Goal: Task Accomplishment & Management: Complete application form

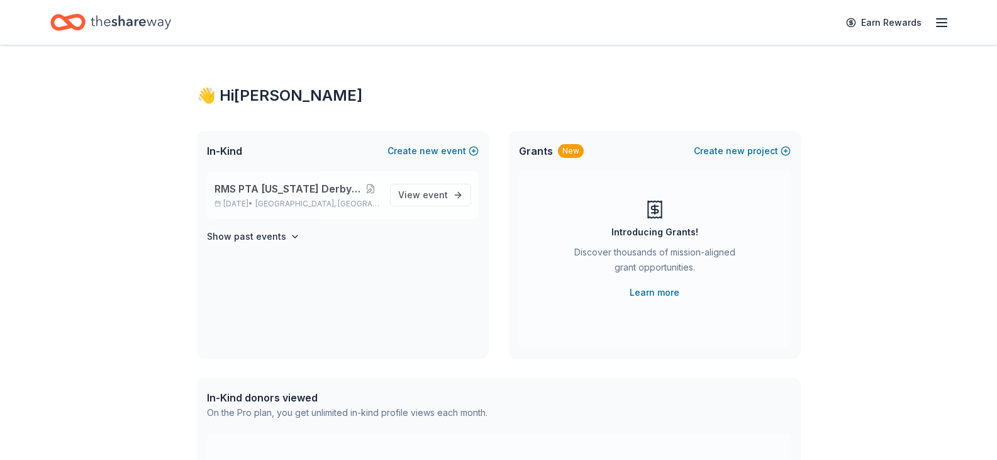
click at [284, 195] on span "RMS PTA [US_STATE] Derby Tricky Tray" at bounding box center [287, 188] width 147 height 15
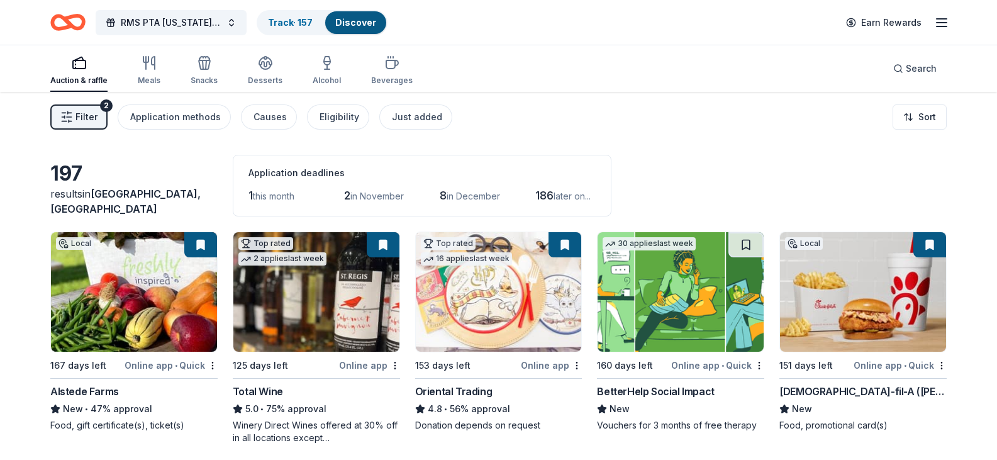
click at [82, 115] on span "Filter" at bounding box center [86, 116] width 22 height 15
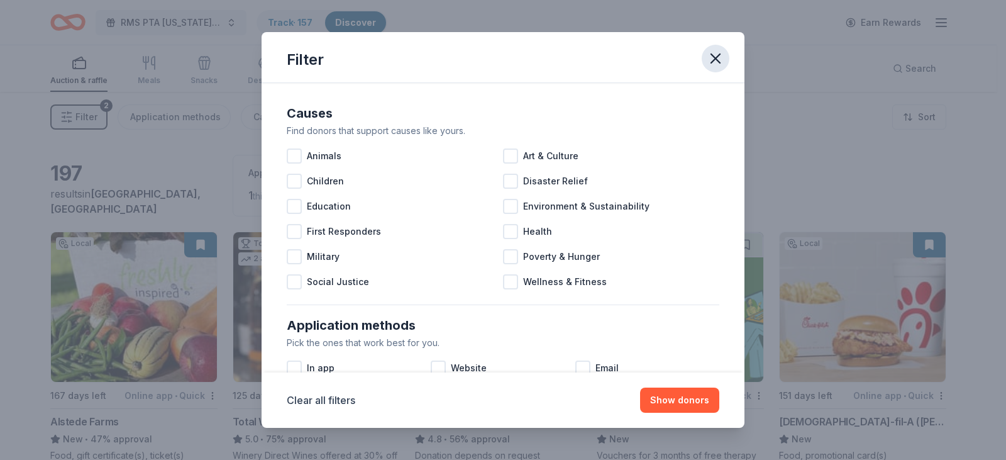
click at [712, 60] on icon "button" at bounding box center [716, 59] width 18 height 18
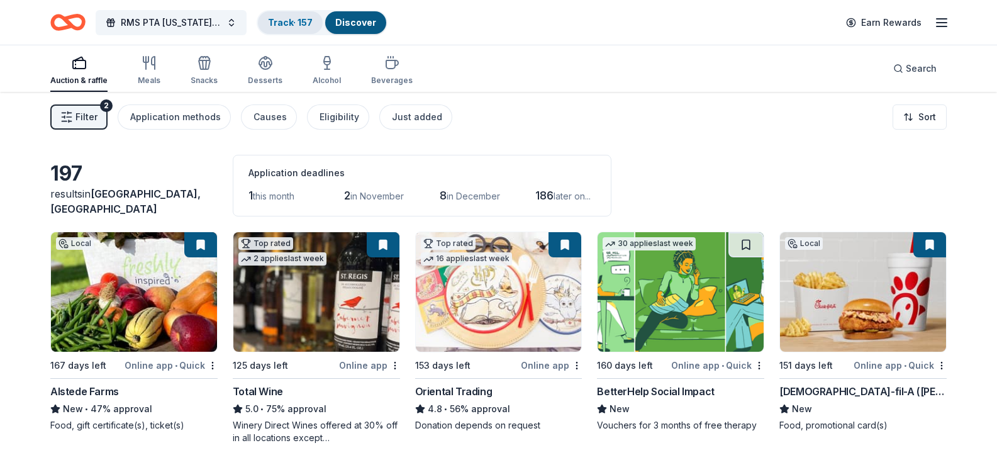
click at [274, 23] on link "Track · 157" at bounding box center [290, 22] width 45 height 11
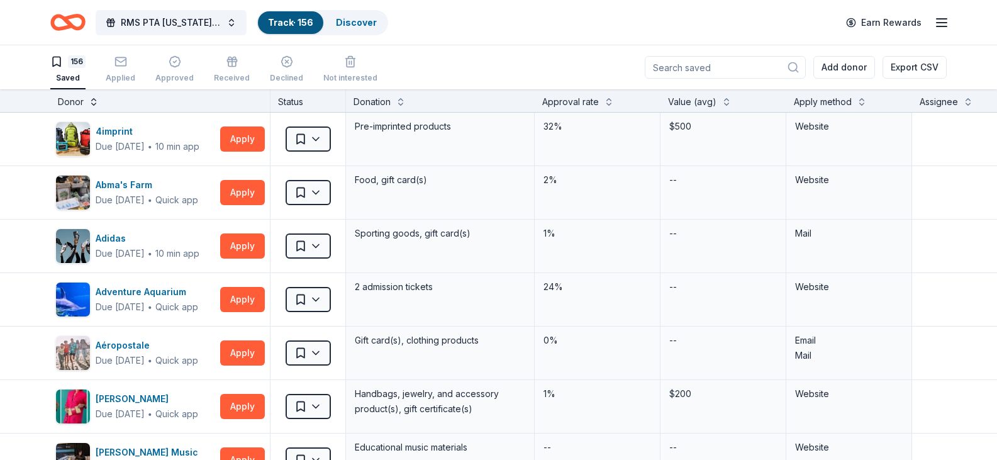
click at [89, 101] on button at bounding box center [94, 100] width 10 height 13
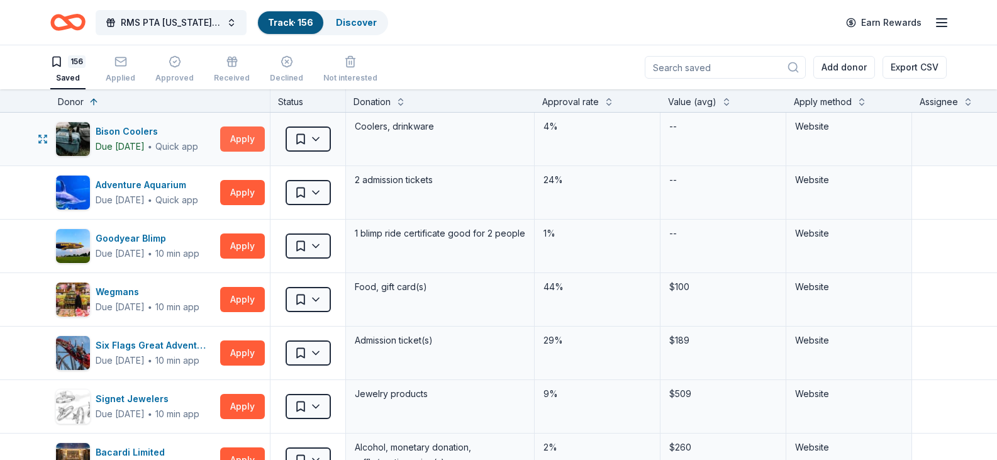
click at [241, 136] on button "Apply" at bounding box center [242, 138] width 45 height 25
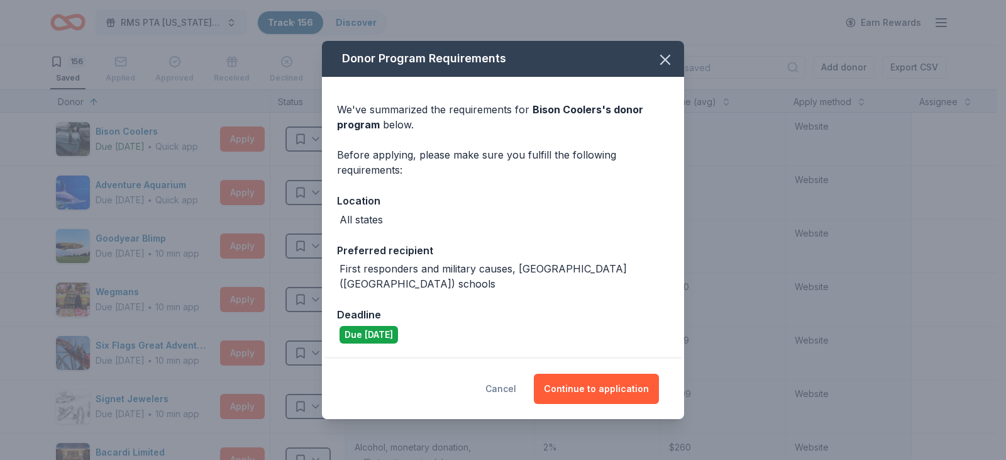
click at [511, 376] on button "Cancel" at bounding box center [500, 389] width 31 height 30
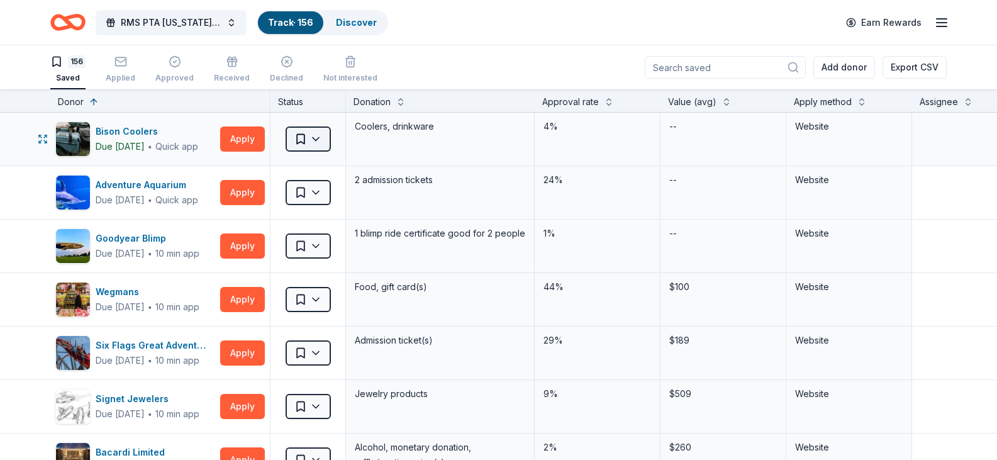
click at [316, 134] on html "RMS PTA Kentucky Derby Tricky Tray Track · 156 Discover Earn Rewards 156 Saved …" at bounding box center [498, 230] width 997 height 460
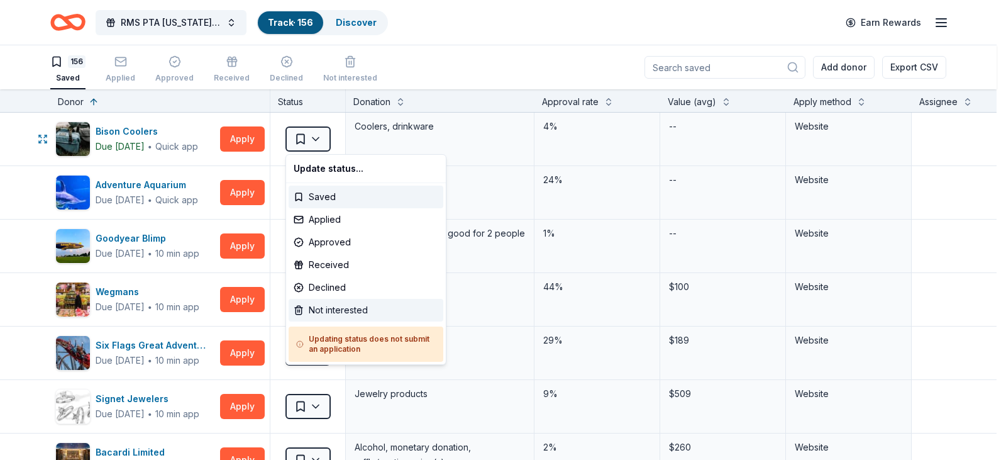
click at [353, 306] on div "Not interested" at bounding box center [366, 310] width 155 height 23
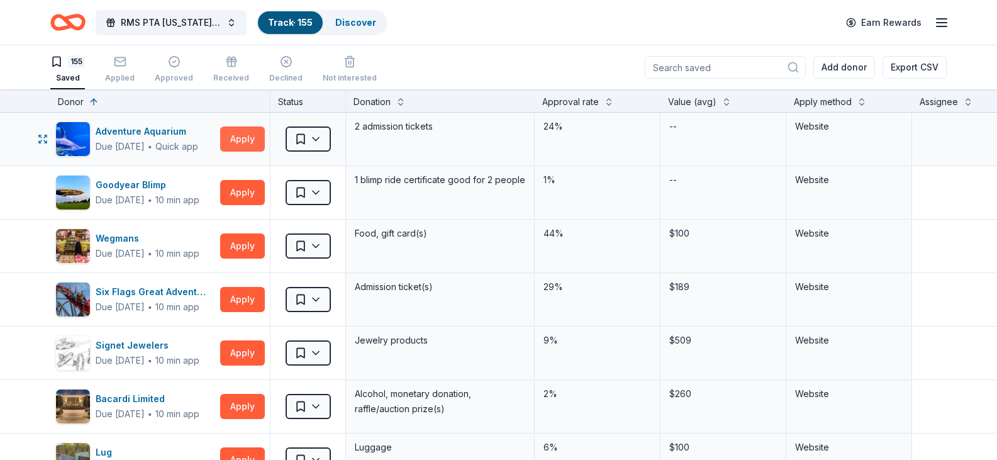
click at [248, 143] on button "Apply" at bounding box center [242, 138] width 45 height 25
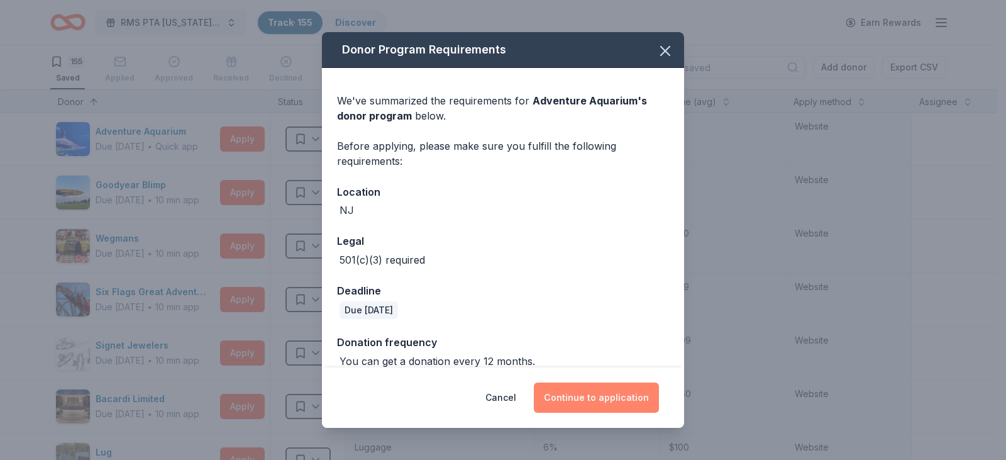
click at [607, 392] on button "Continue to application" at bounding box center [596, 397] width 125 height 30
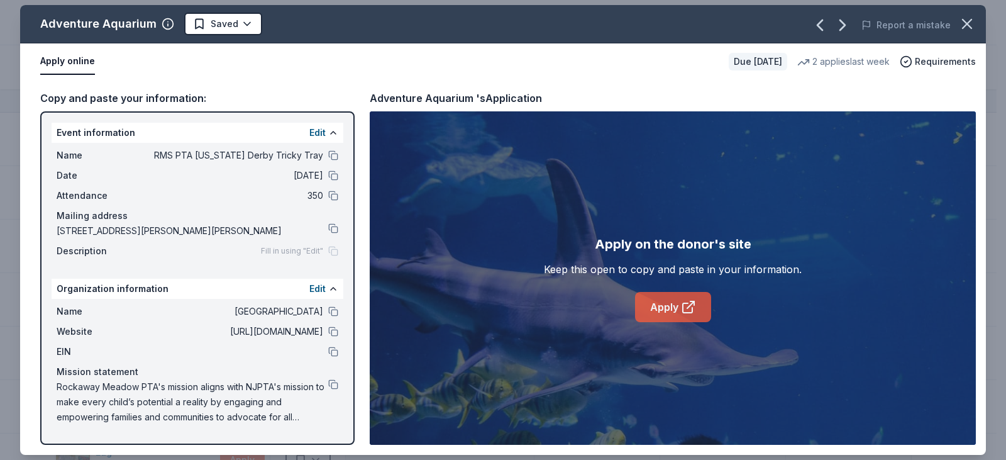
click at [669, 306] on link "Apply" at bounding box center [673, 307] width 76 height 30
click at [963, 21] on icon "button" at bounding box center [967, 24] width 18 height 18
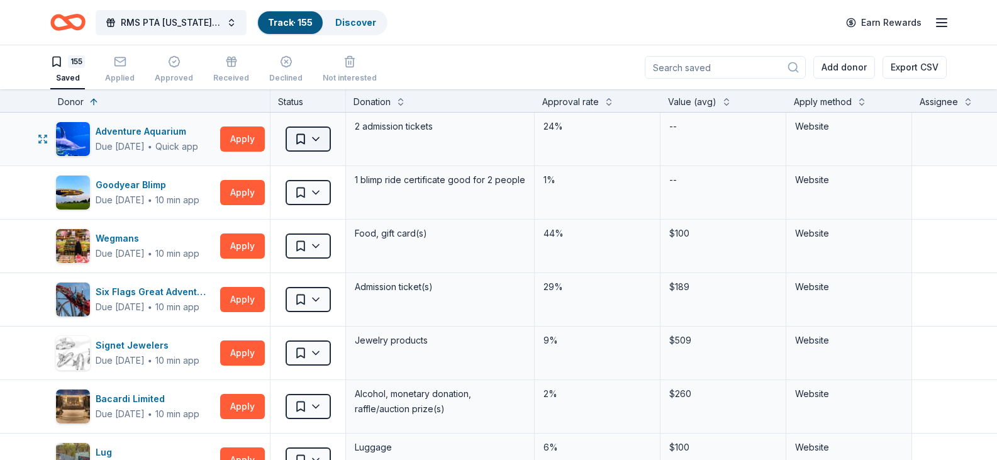
click at [319, 135] on html "RMS PTA Kentucky Derby Tricky Tray Track · 155 Discover Earn Rewards 155 Saved …" at bounding box center [498, 230] width 997 height 460
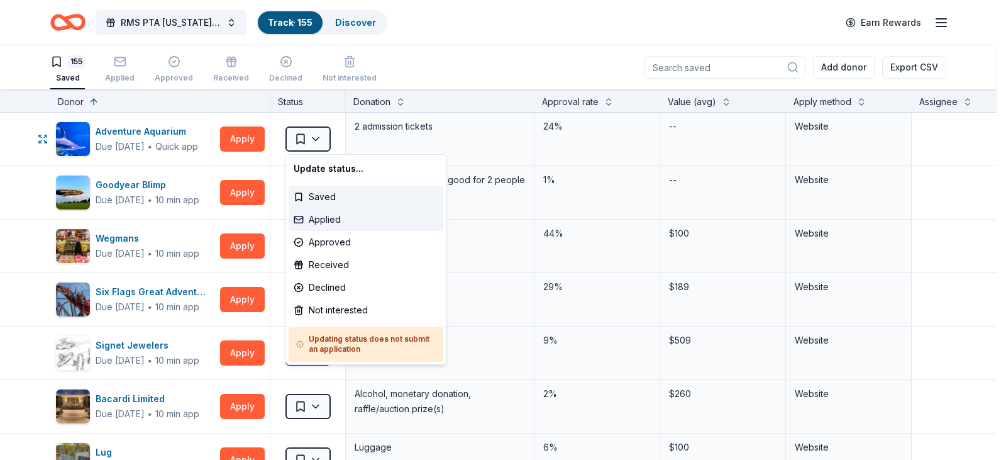
click at [331, 214] on div "Applied" at bounding box center [366, 219] width 155 height 23
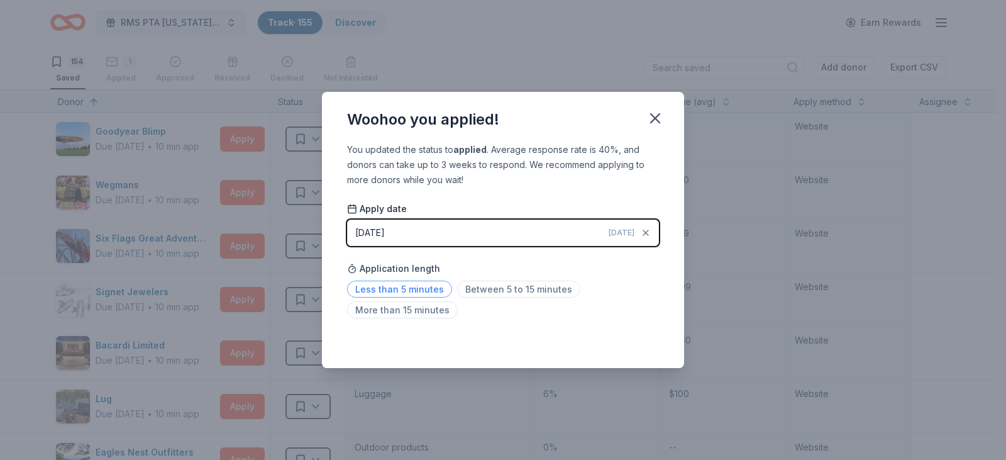
click at [428, 287] on span "Less than 5 minutes" at bounding box center [399, 288] width 105 height 17
click at [661, 119] on icon "button" at bounding box center [655, 118] width 18 height 18
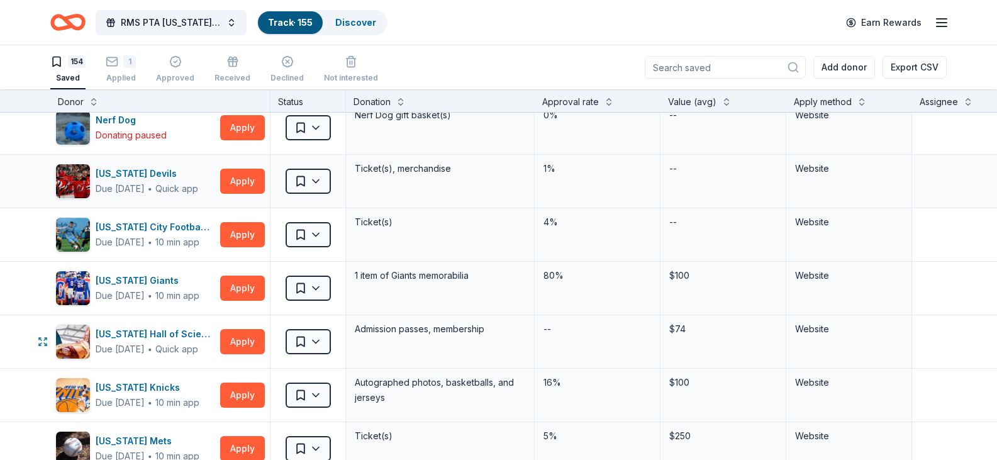
scroll to position [4912, 0]
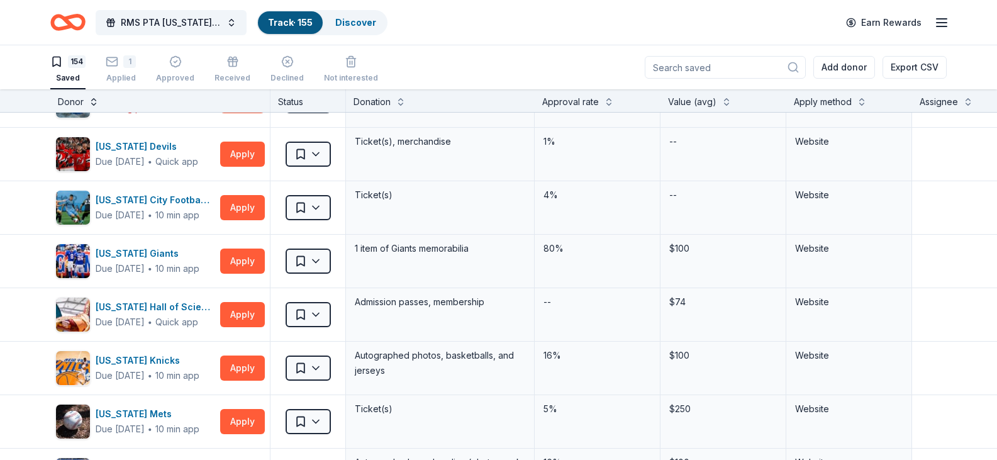
click at [89, 101] on button at bounding box center [94, 100] width 10 height 13
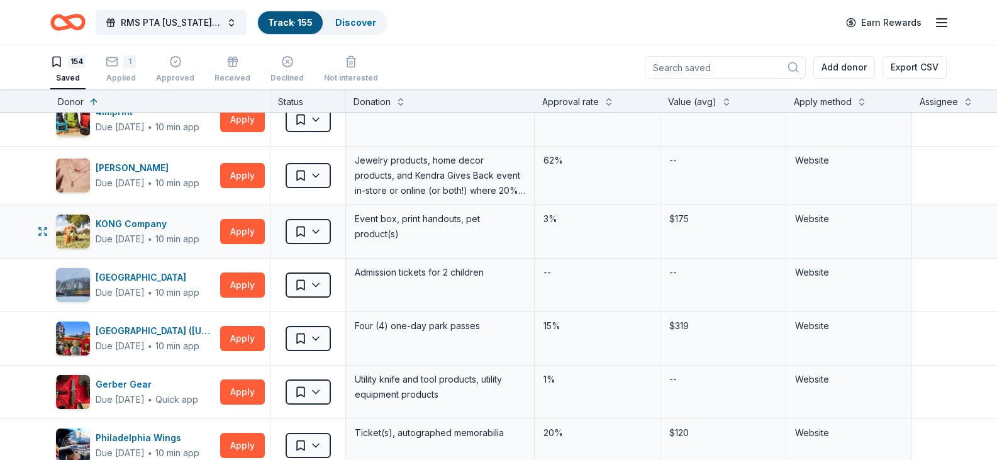
scroll to position [503, 0]
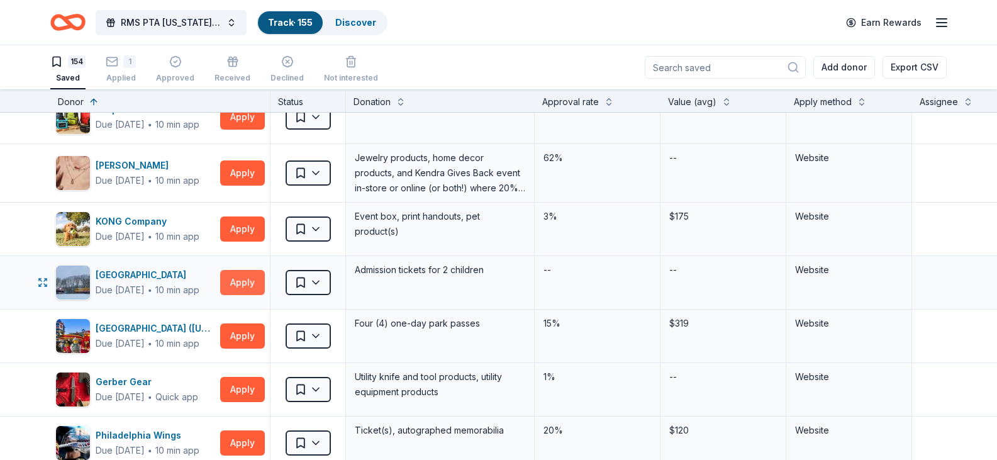
click at [235, 282] on button "Apply" at bounding box center [242, 282] width 45 height 25
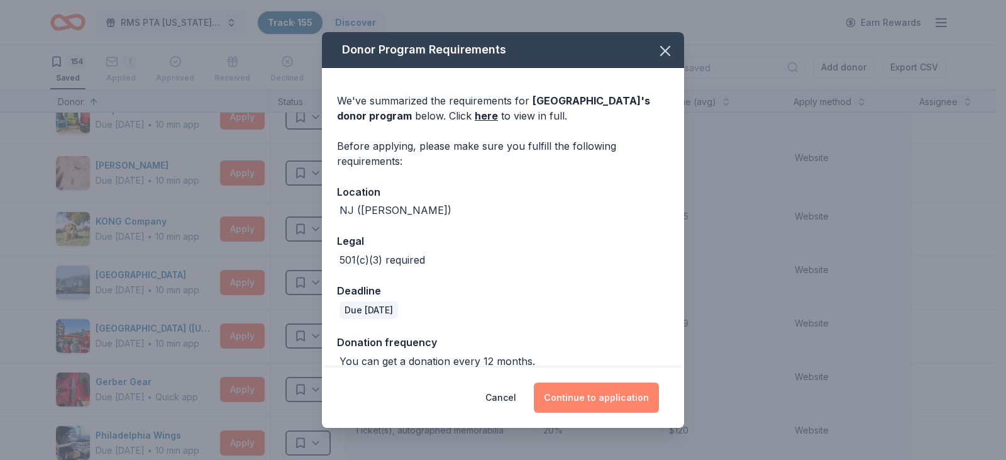
click at [597, 394] on button "Continue to application" at bounding box center [596, 397] width 125 height 30
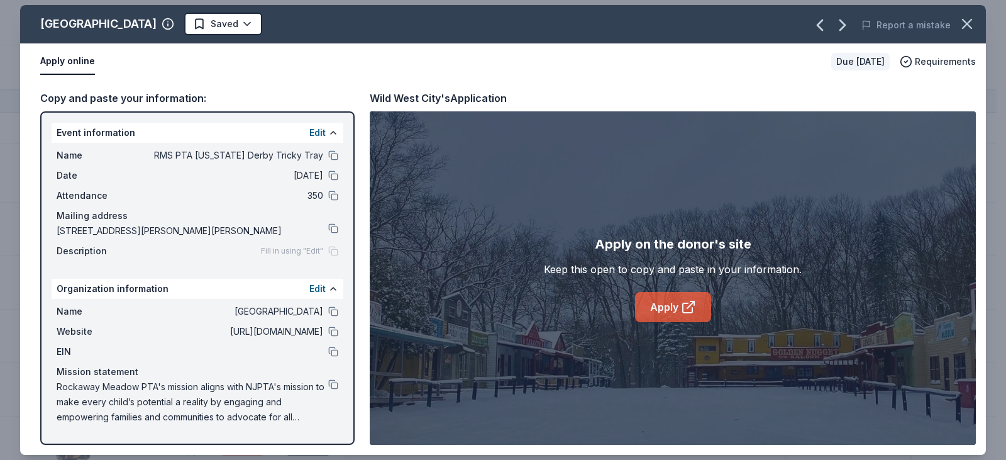
click at [652, 310] on link "Apply" at bounding box center [673, 307] width 76 height 30
click at [968, 25] on icon "button" at bounding box center [967, 23] width 9 height 9
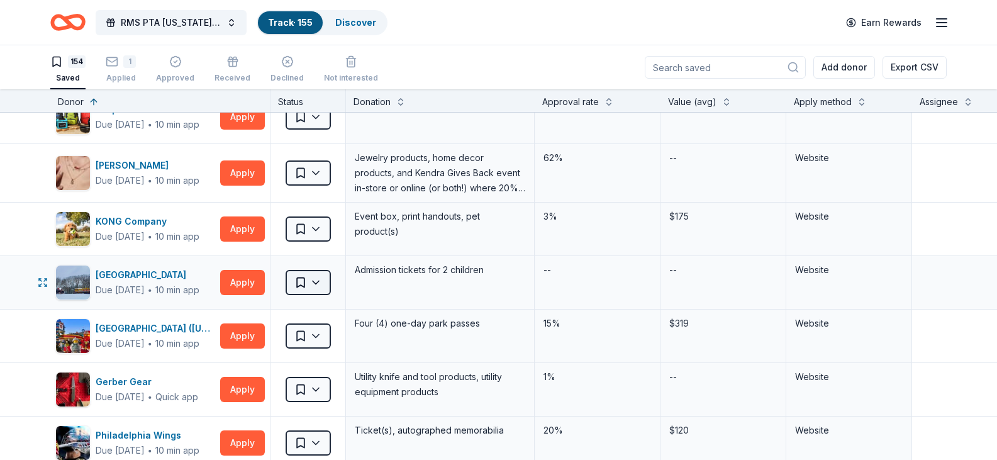
click at [315, 284] on html "RMS PTA Kentucky Derby Tricky Tray Track · 155 Discover Earn Rewards 154 Saved …" at bounding box center [498, 230] width 997 height 460
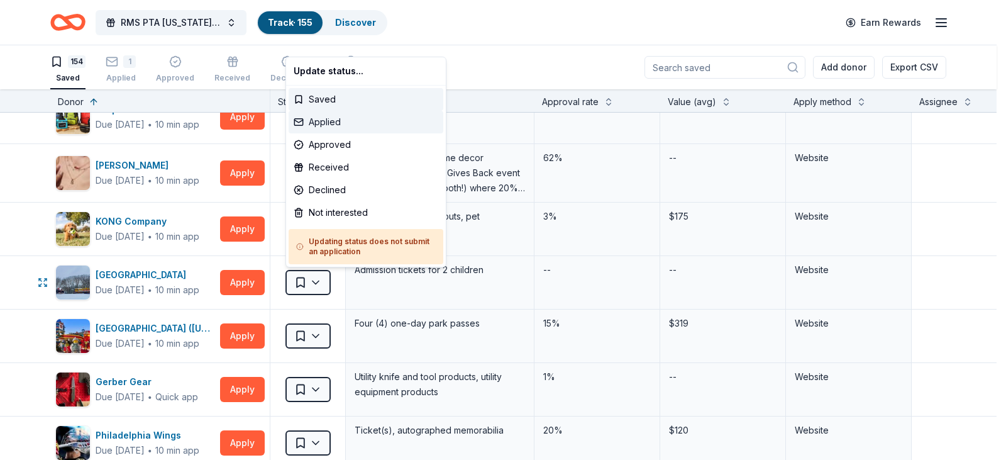
click at [335, 120] on div "Applied" at bounding box center [366, 122] width 155 height 23
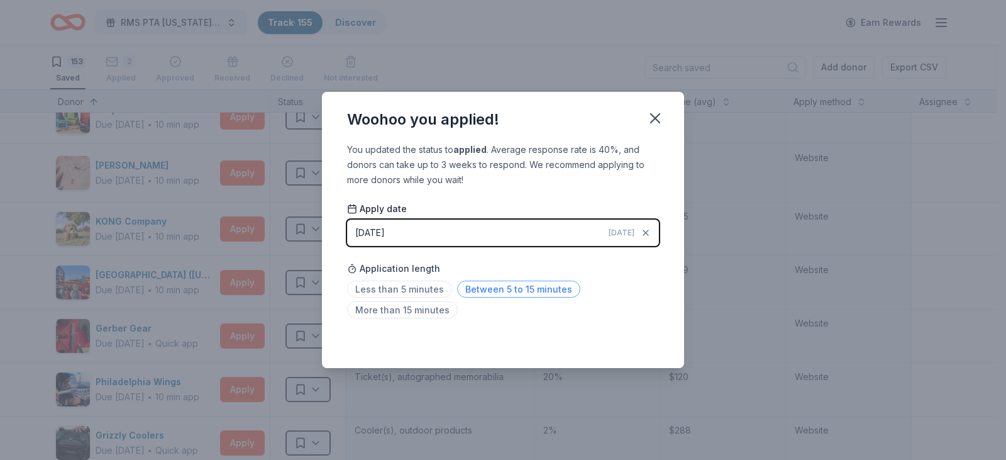
click at [491, 291] on span "Between 5 to 15 minutes" at bounding box center [518, 288] width 123 height 17
click at [653, 123] on icon "button" at bounding box center [655, 118] width 18 height 18
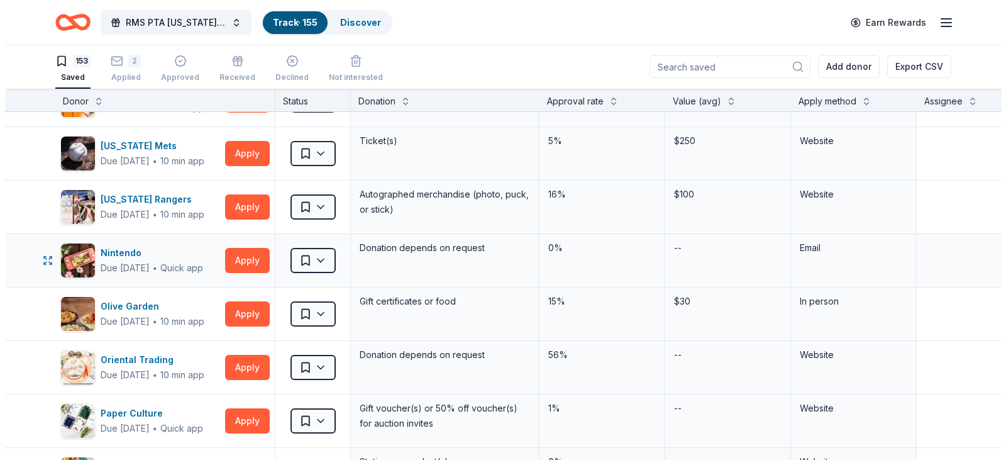
scroll to position [5219, 0]
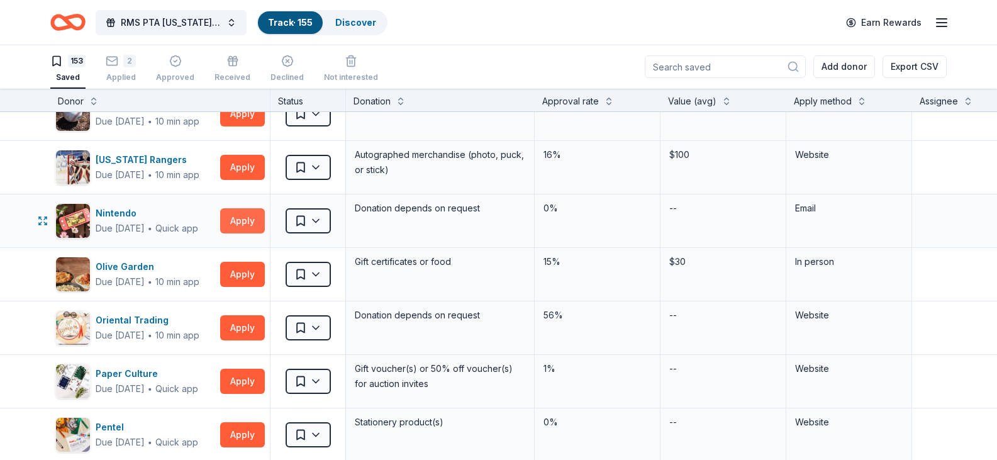
click at [235, 224] on button "Apply" at bounding box center [242, 220] width 45 height 25
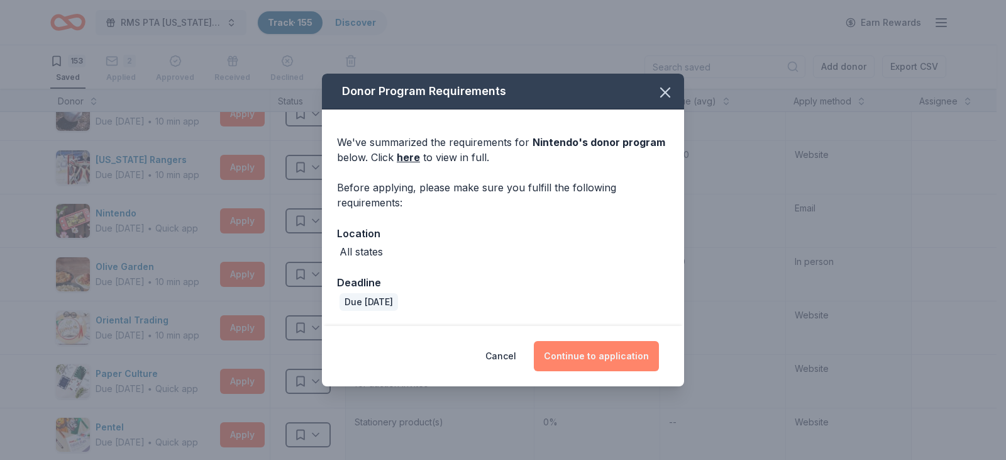
click at [584, 349] on button "Continue to application" at bounding box center [596, 356] width 125 height 30
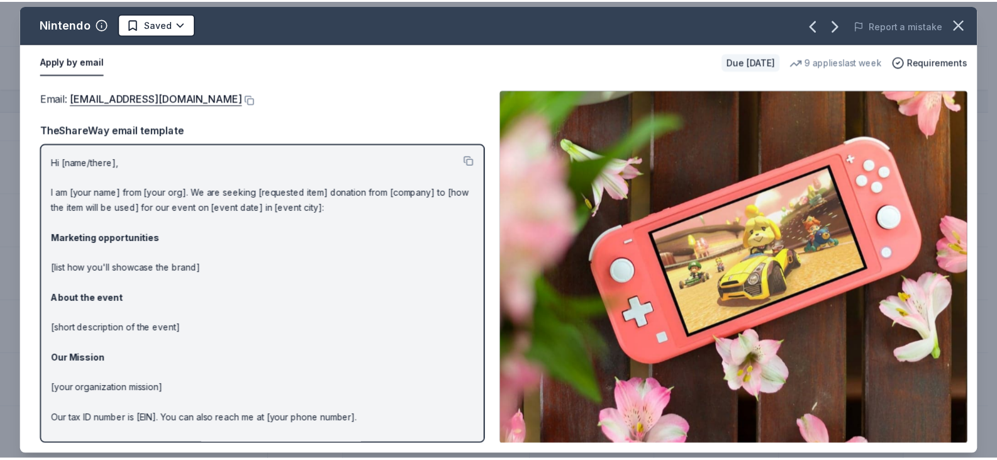
scroll to position [38, 0]
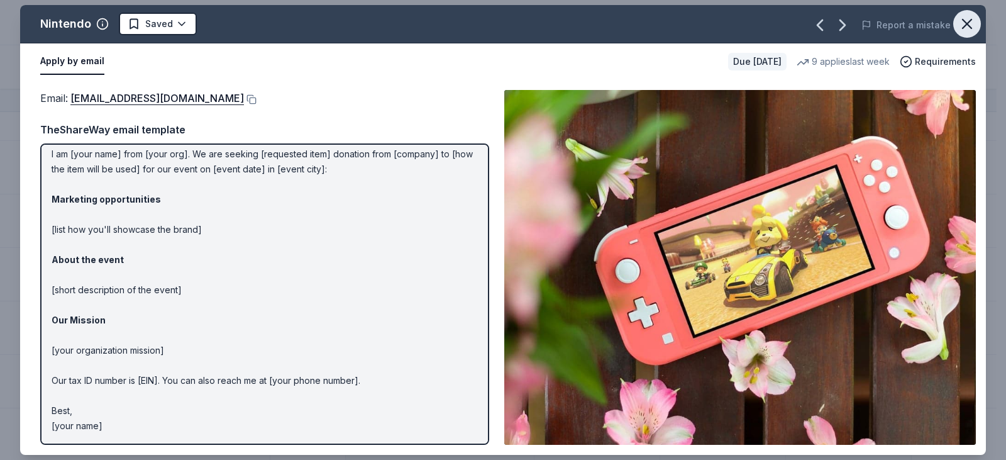
click at [963, 30] on icon "button" at bounding box center [967, 24] width 18 height 18
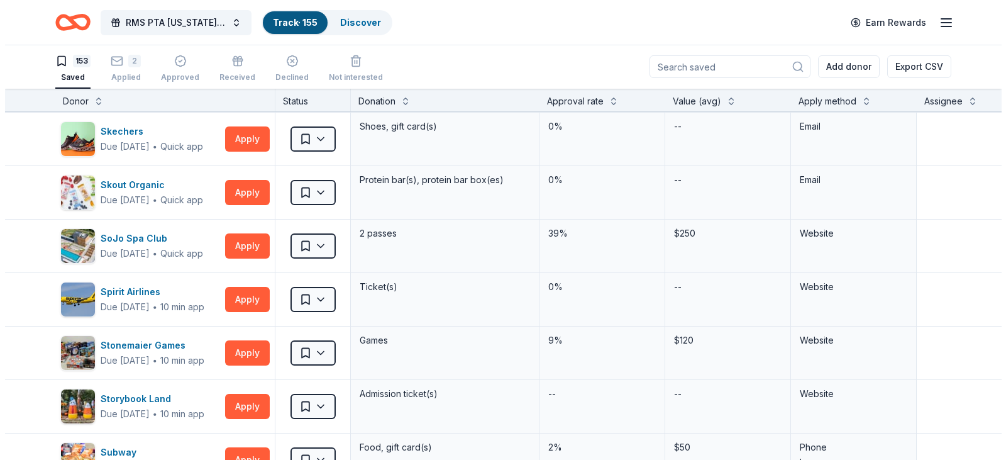
scroll to position [6377, 0]
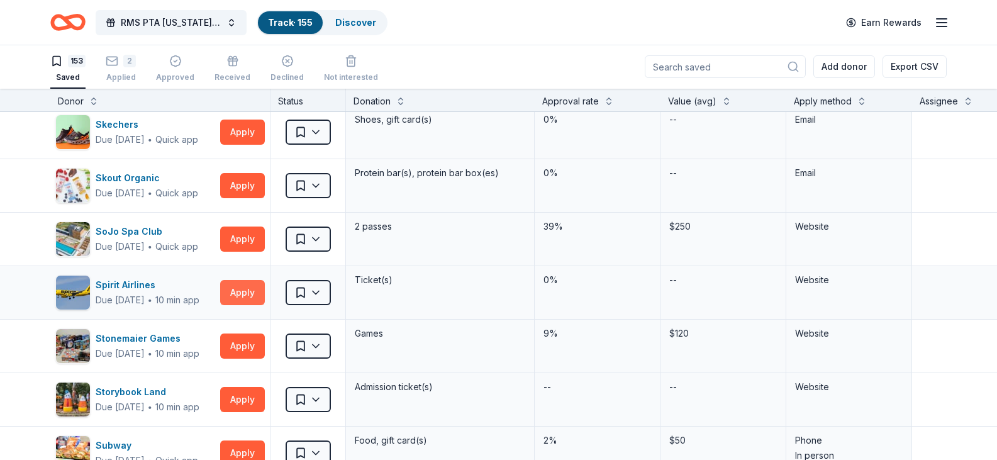
click at [243, 295] on button "Apply" at bounding box center [242, 292] width 45 height 25
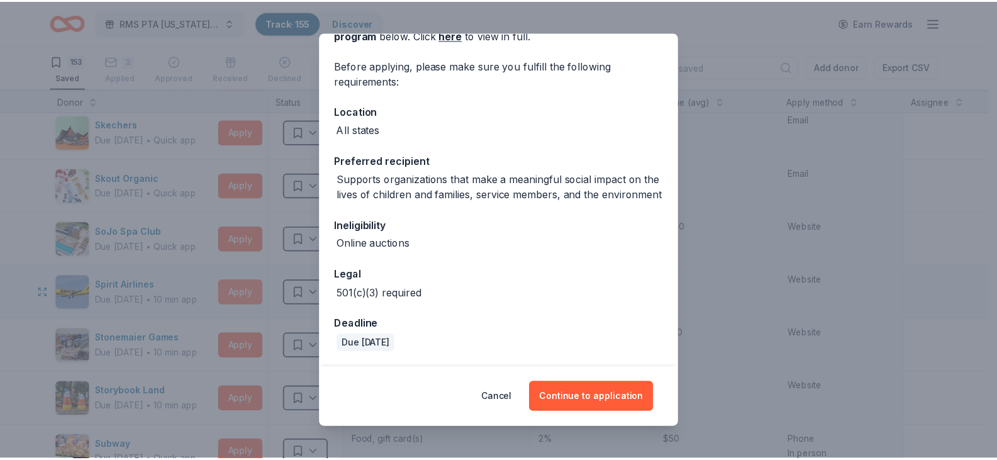
scroll to position [96, 0]
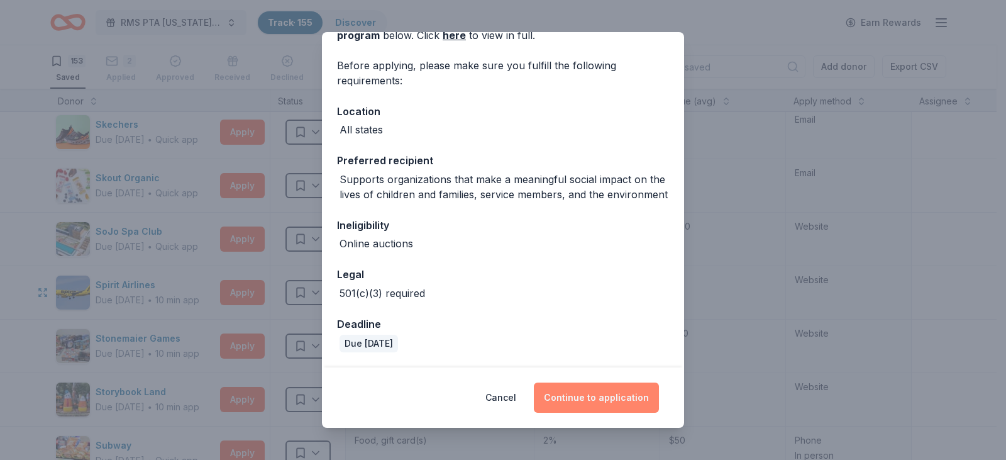
click at [575, 398] on button "Continue to application" at bounding box center [596, 397] width 125 height 30
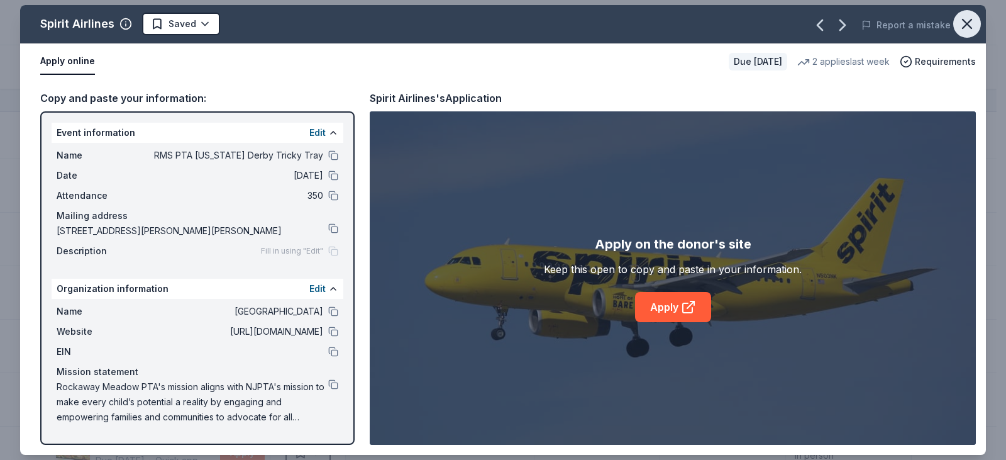
click at [963, 20] on icon "button" at bounding box center [967, 23] width 9 height 9
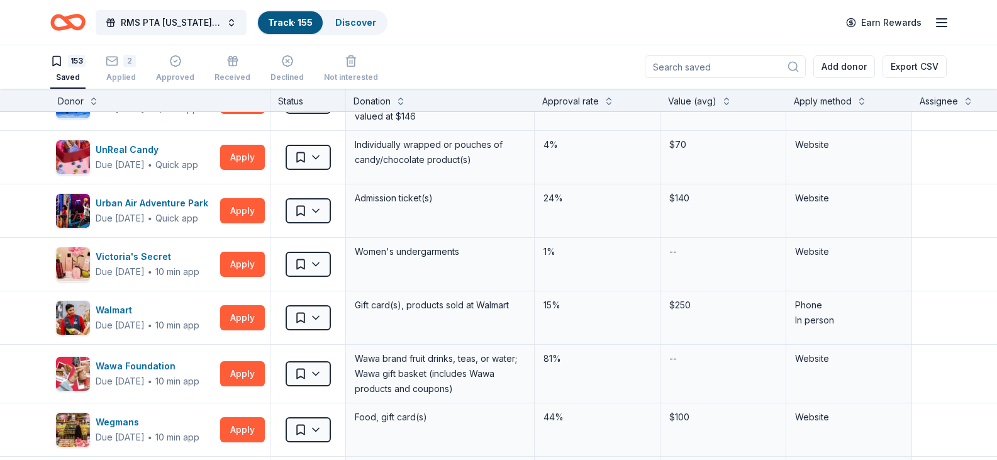
scroll to position [7624, 0]
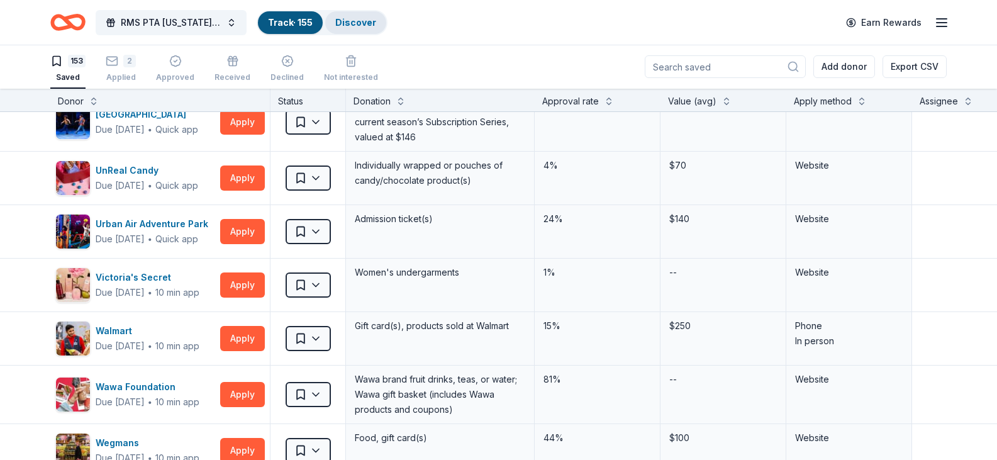
click at [367, 21] on link "Discover" at bounding box center [355, 22] width 41 height 11
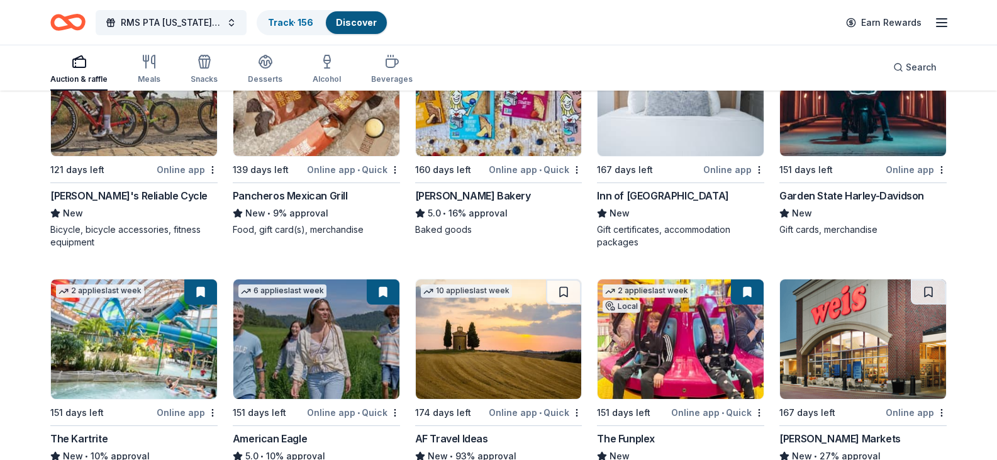
scroll to position [1181, 0]
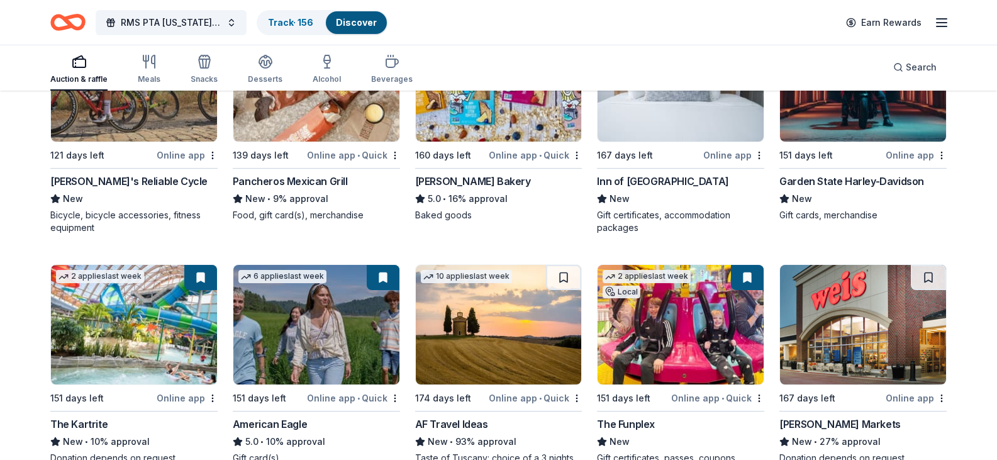
click at [663, 141] on img at bounding box center [680, 81] width 166 height 119
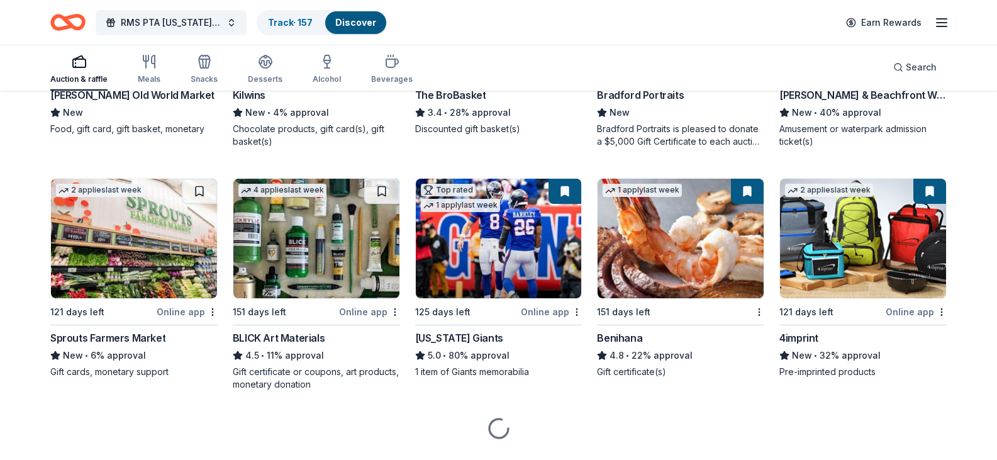
scroll to position [2226, 0]
click at [638, 147] on div "Bradford Portraits is pleased to donate a $5,000 Gift Certificate to each aucti…" at bounding box center [680, 134] width 167 height 25
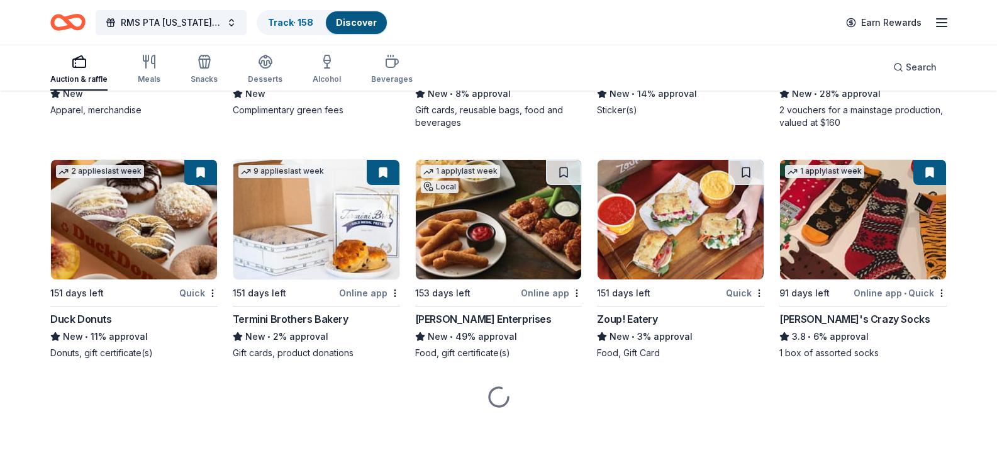
scroll to position [3851, 0]
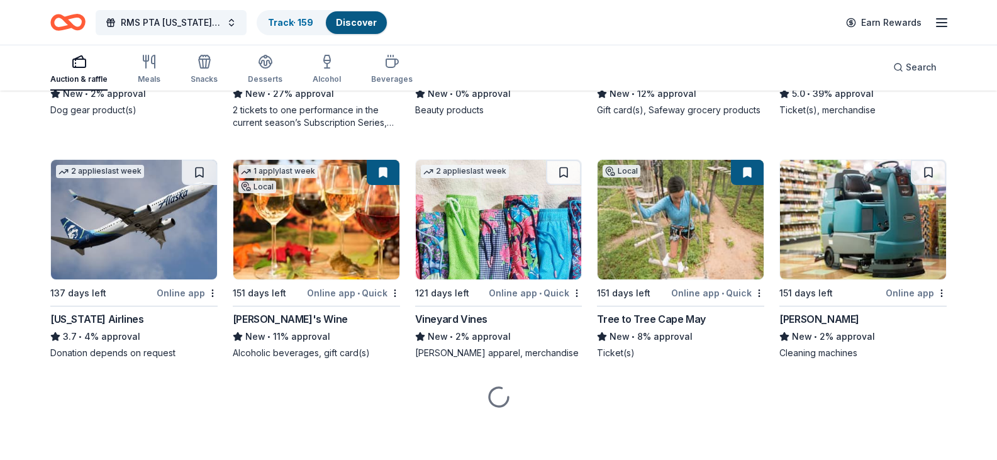
scroll to position [5567, 0]
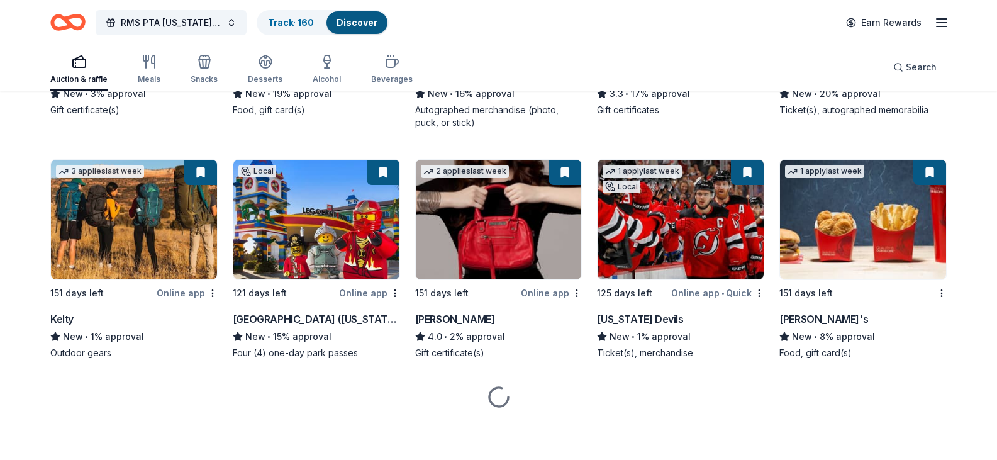
scroll to position [6862, 0]
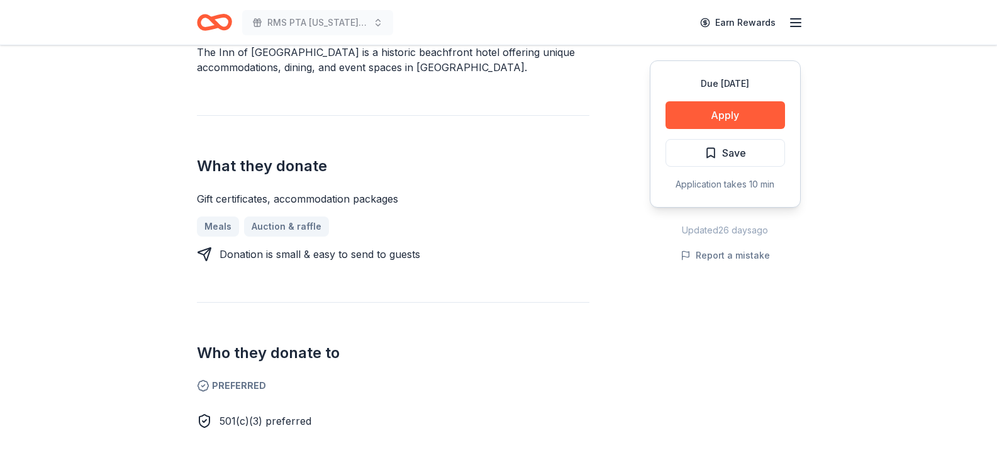
scroll to position [407, 0]
click at [712, 160] on span "Save" at bounding box center [725, 153] width 42 height 16
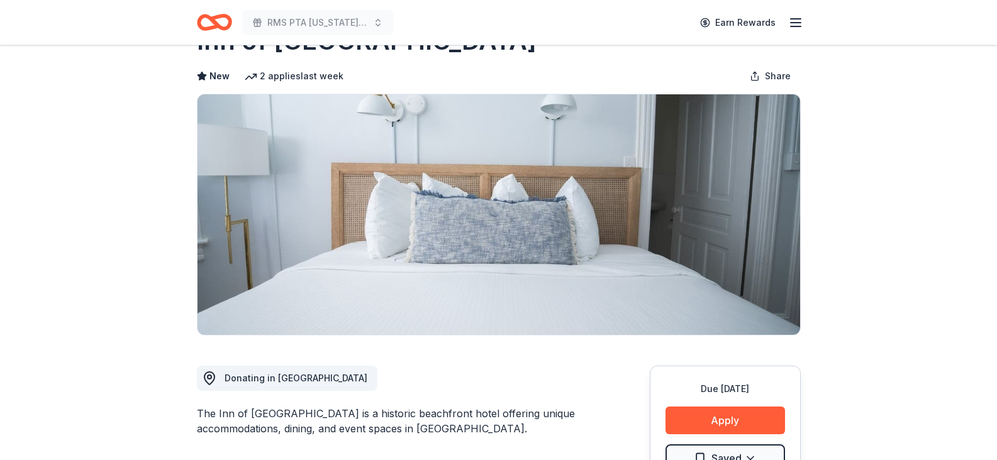
scroll to position [0, 0]
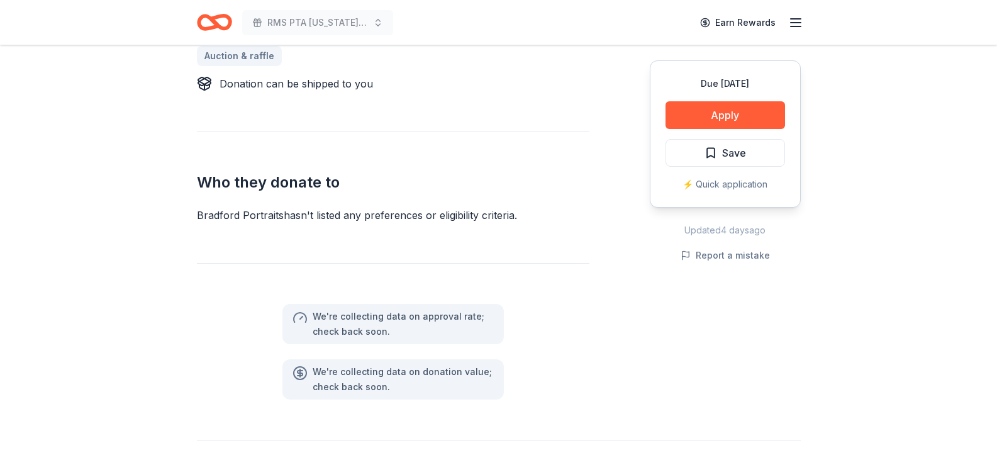
scroll to position [729, 0]
click at [707, 153] on span "Save" at bounding box center [725, 153] width 42 height 16
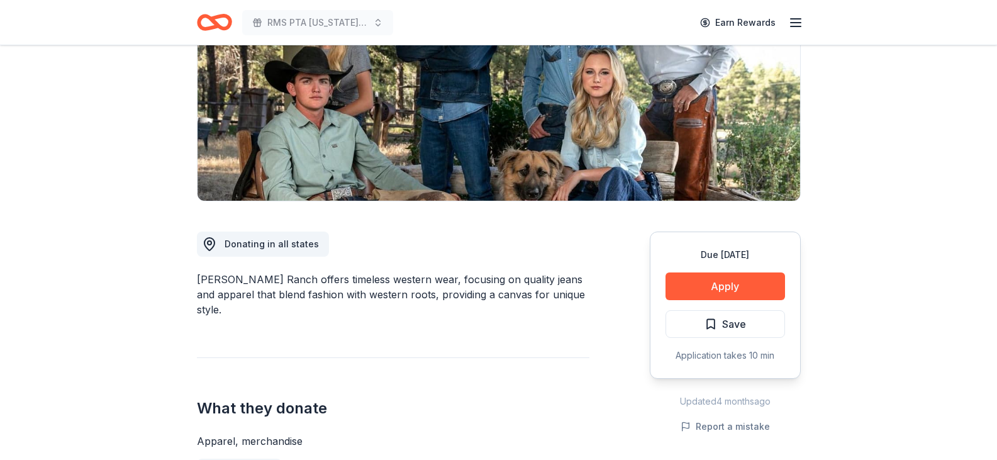
scroll to position [189, 0]
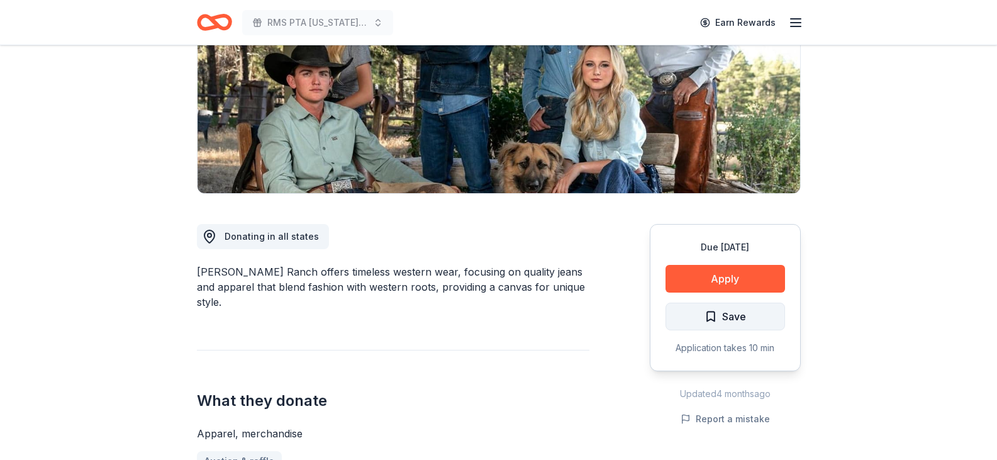
click at [727, 311] on span "Save" at bounding box center [734, 316] width 24 height 16
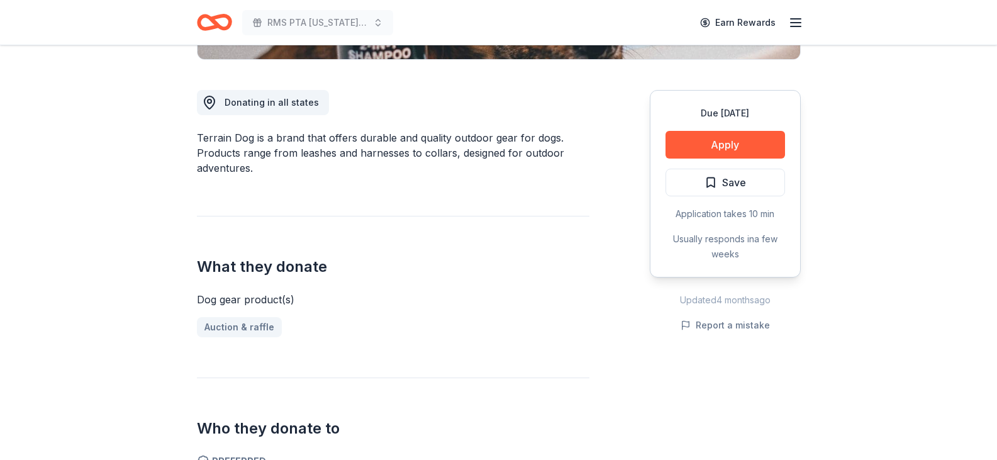
scroll to position [314, 0]
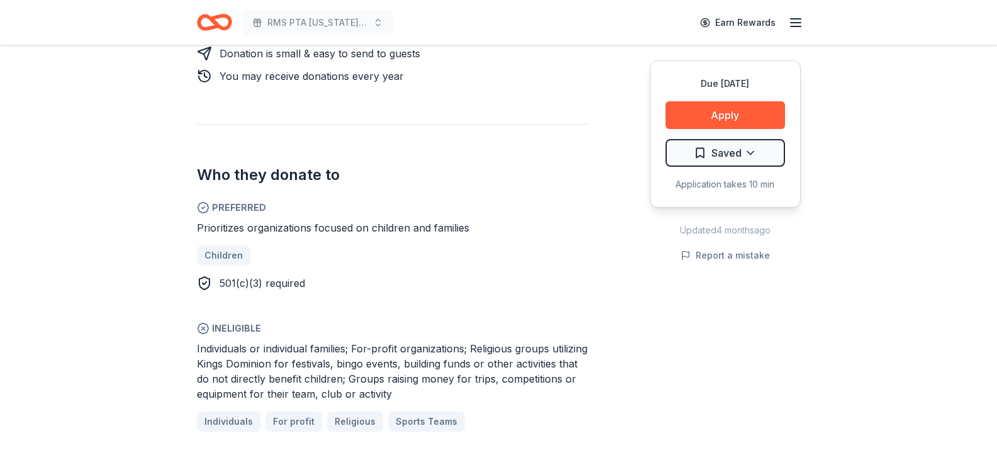
scroll to position [692, 0]
